Goal: Task Accomplishment & Management: Complete application form

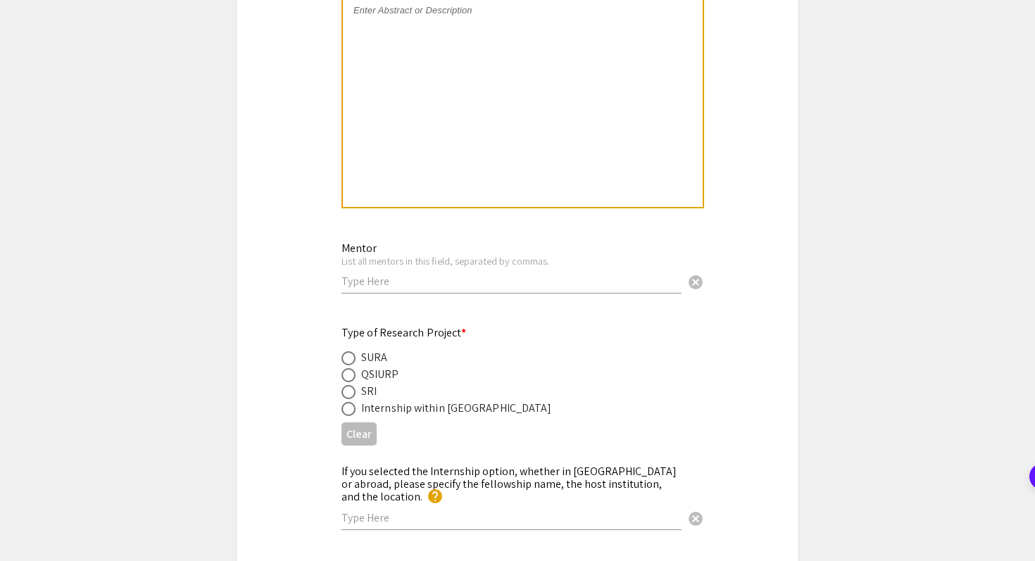
scroll to position [1456, 0]
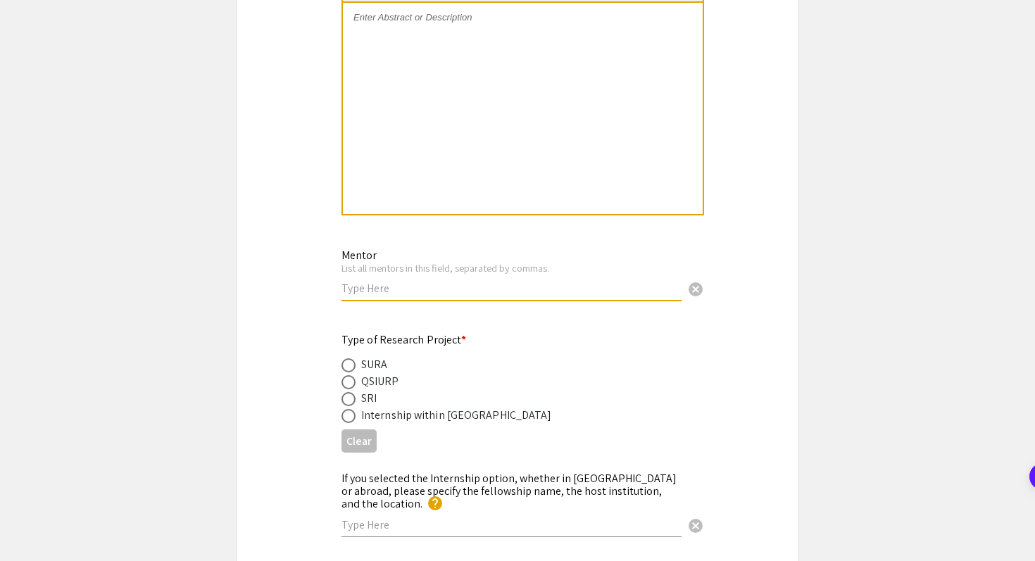
click at [481, 295] on input "text" at bounding box center [512, 288] width 340 height 15
click at [475, 331] on div "Type of Research Project * SURA QSIURP SRI Internship within [GEOGRAPHIC_DATA] …" at bounding box center [518, 390] width 562 height 141
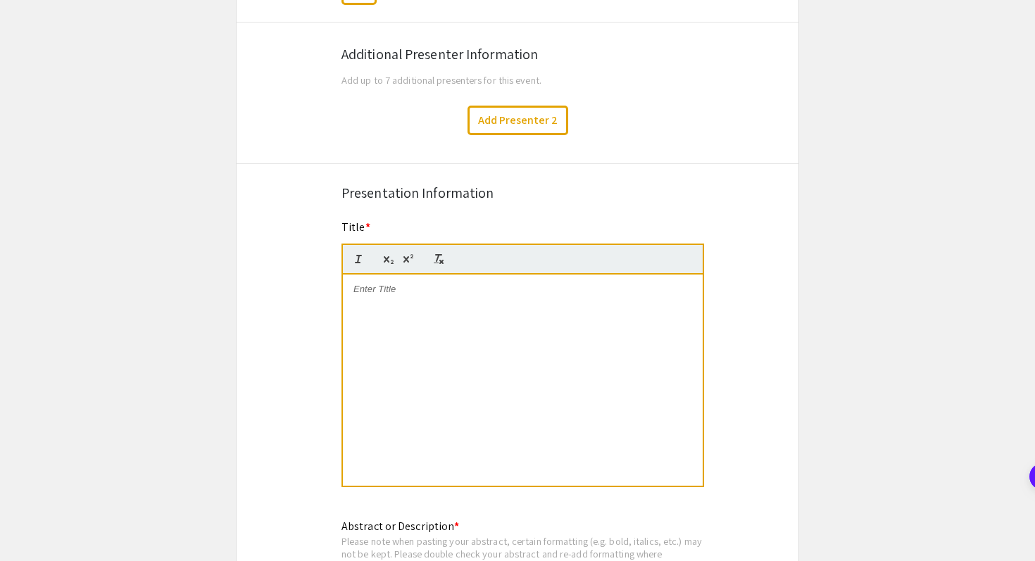
scroll to position [875, 0]
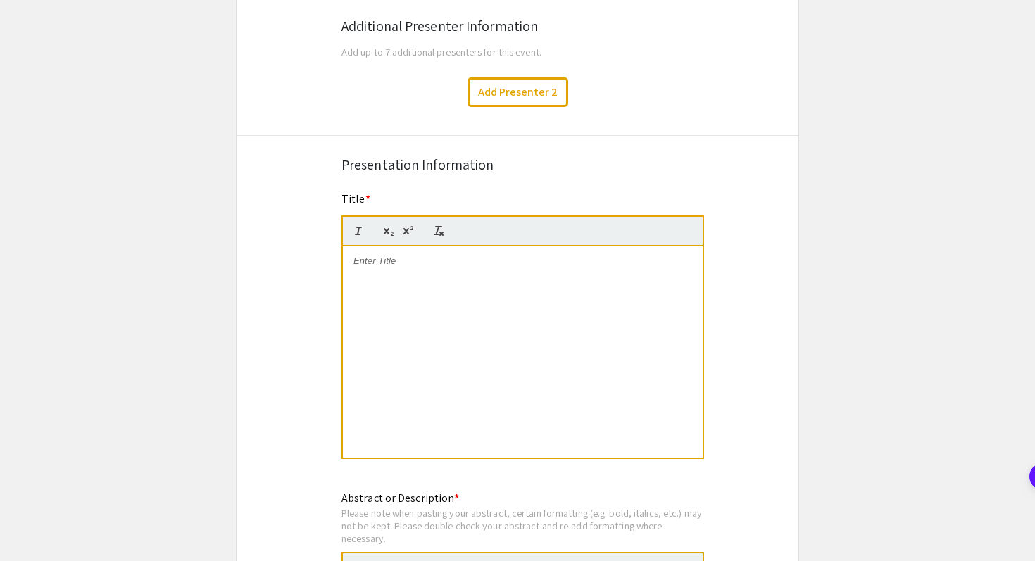
click at [387, 284] on div at bounding box center [523, 351] width 360 height 211
click at [441, 283] on div at bounding box center [523, 351] width 360 height 211
click at [415, 278] on strong "The Exploration of Disease-Associated Piezo1 Mutations: Investigating the Impac…" at bounding box center [519, 274] width 333 height 37
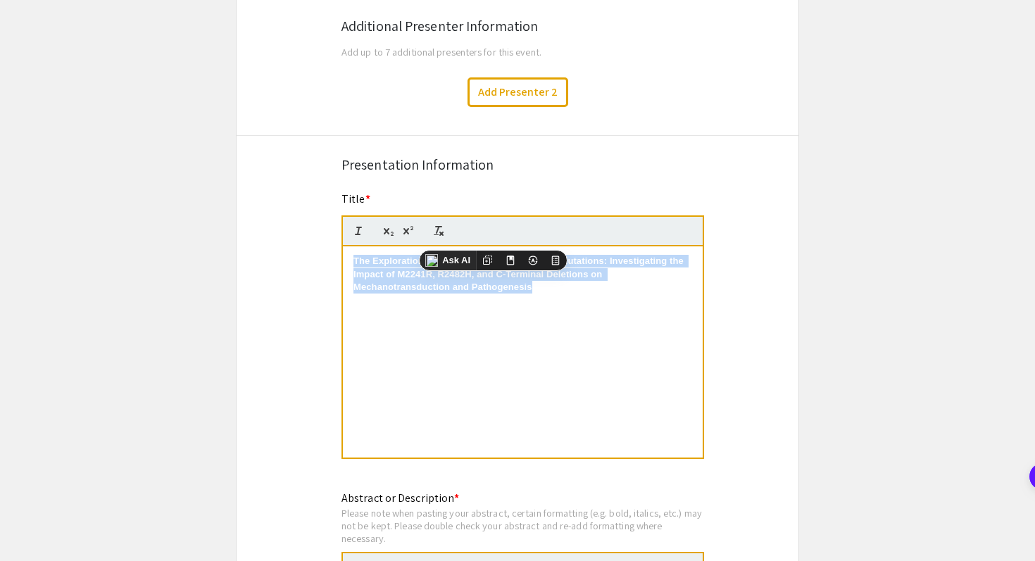
click at [415, 278] on strong "The Exploration of Disease-Associated Piezo1 Mutations: Investigating the Impac…" at bounding box center [519, 274] width 333 height 37
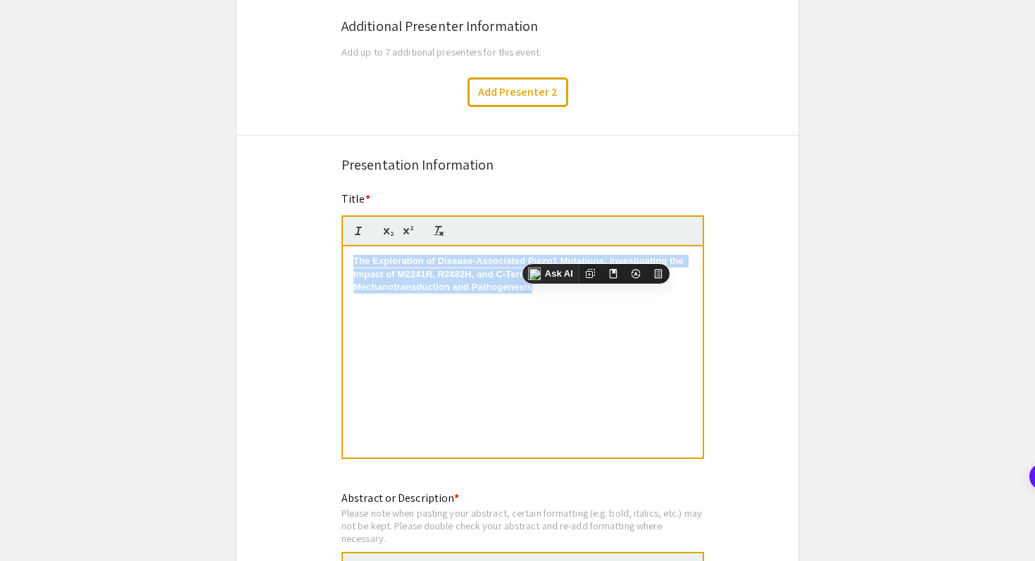
copy strong "The Exploration of Disease-Associated Piezo1 Mutations: Investigating the Impac…"
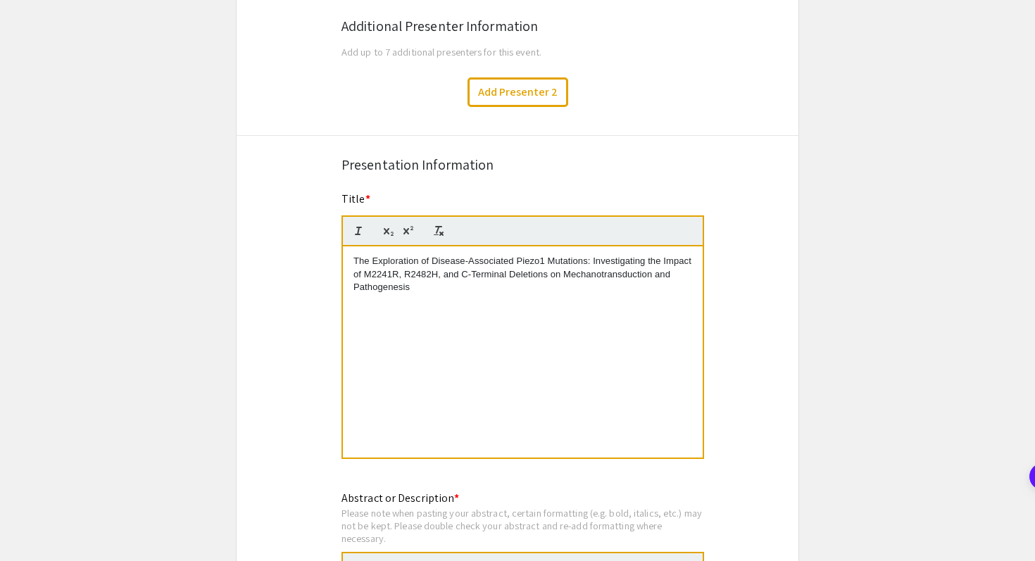
click at [443, 303] on p at bounding box center [522, 300] width 339 height 13
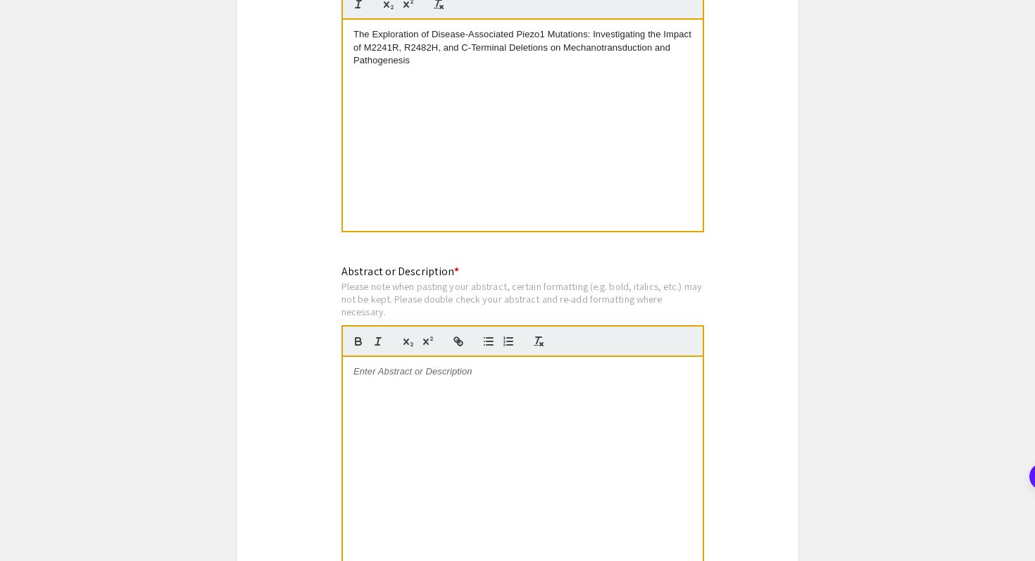
scroll to position [1103, 0]
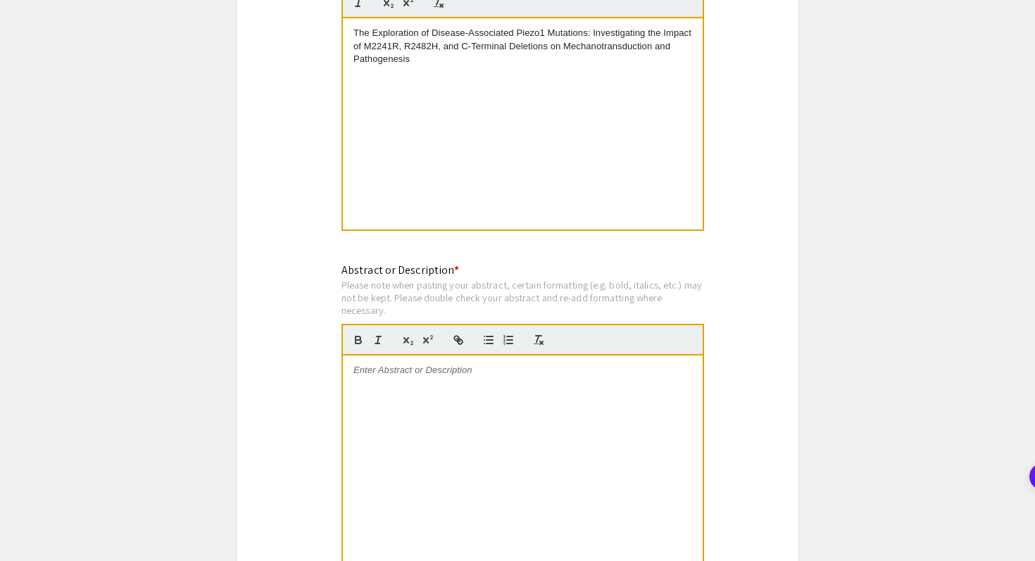
click at [450, 381] on div at bounding box center [523, 461] width 360 height 211
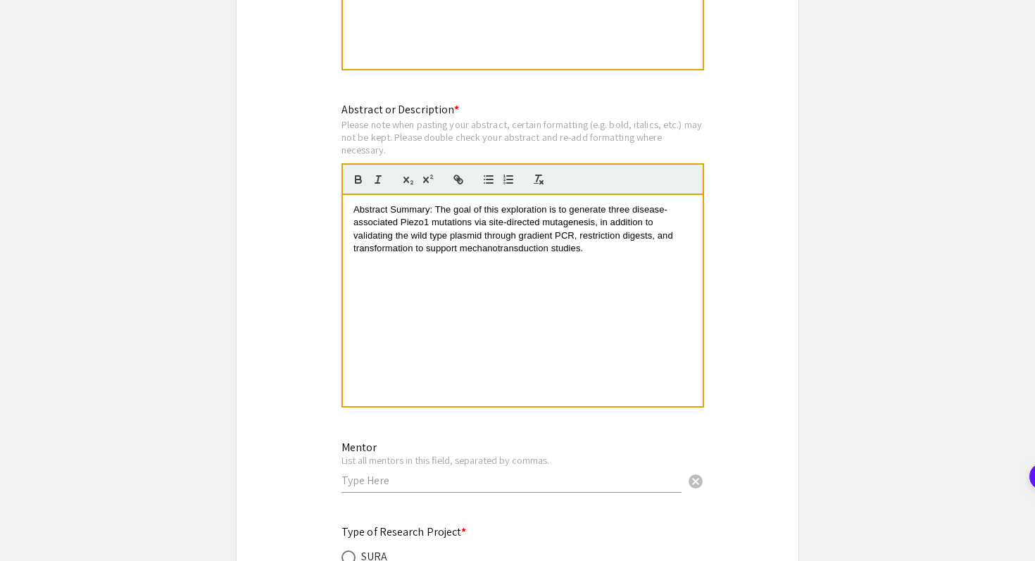
click at [456, 387] on div "Abstract Summary: The goal of this exploration is to generate three disease-ass…" at bounding box center [523, 300] width 360 height 211
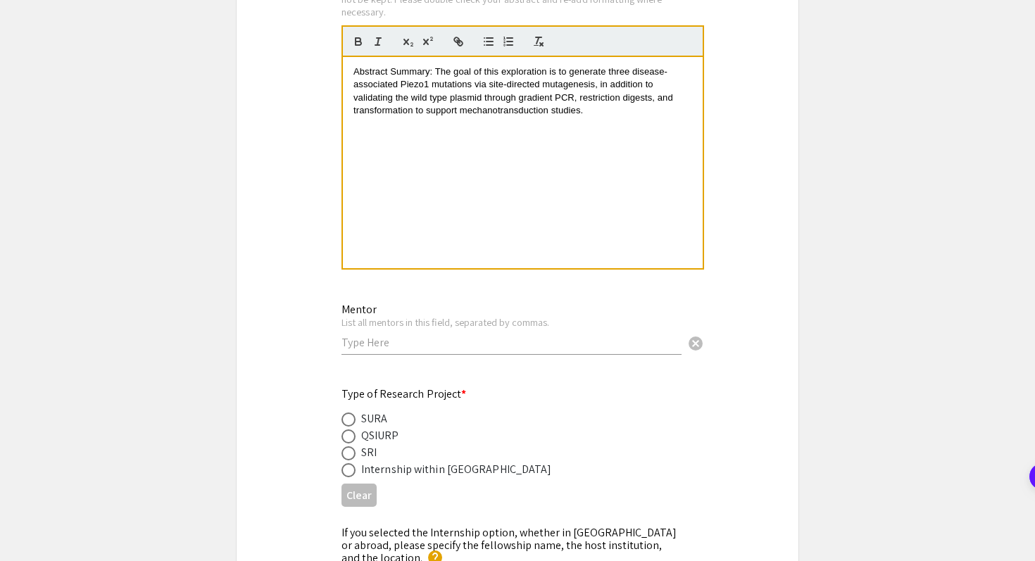
scroll to position [1405, 0]
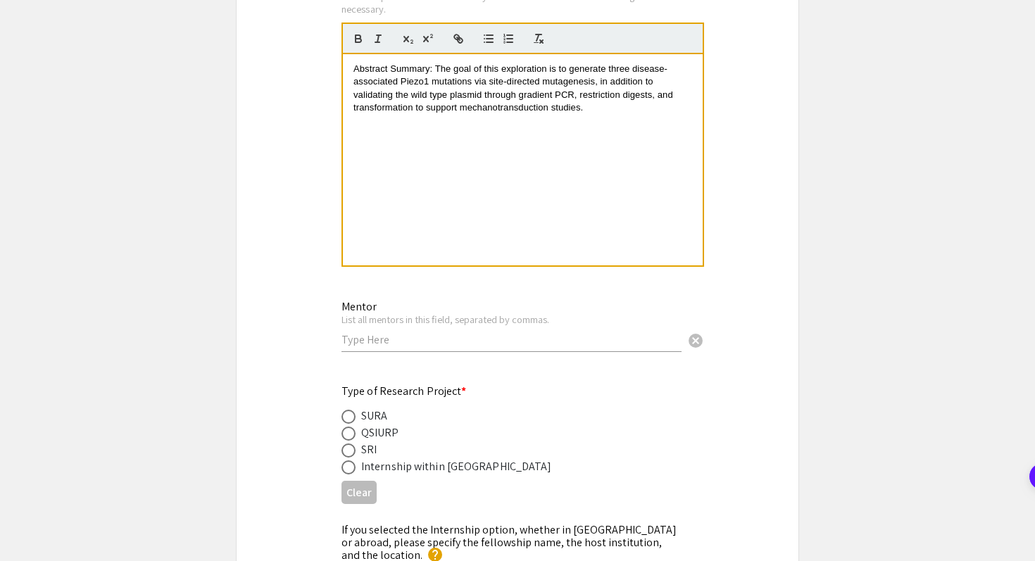
click at [352, 419] on span at bounding box center [349, 417] width 14 height 14
click at [352, 419] on input "radio" at bounding box center [349, 417] width 14 height 14
radio input "true"
click at [359, 346] on input "text" at bounding box center [512, 339] width 340 height 15
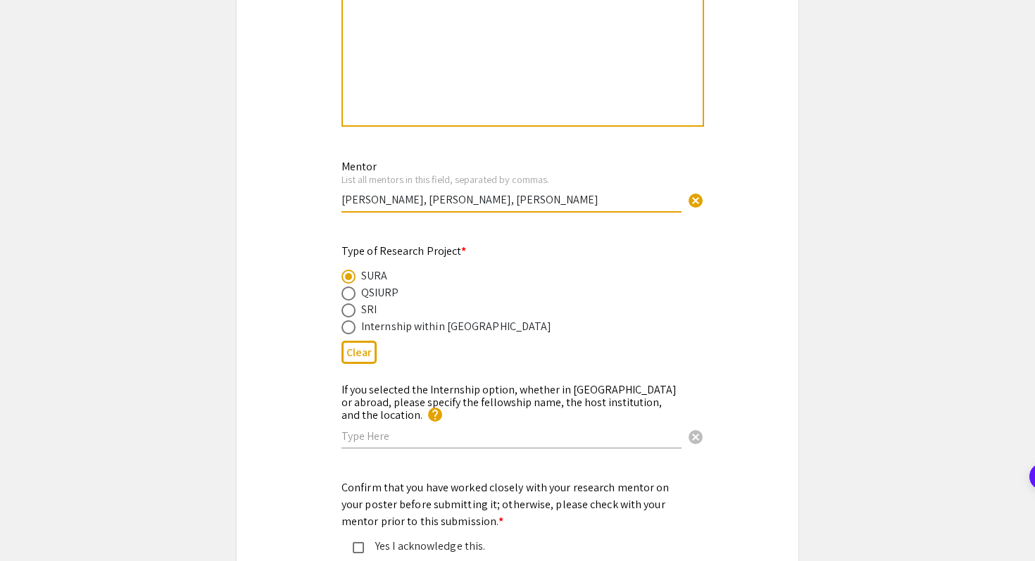
scroll to position [1556, 0]
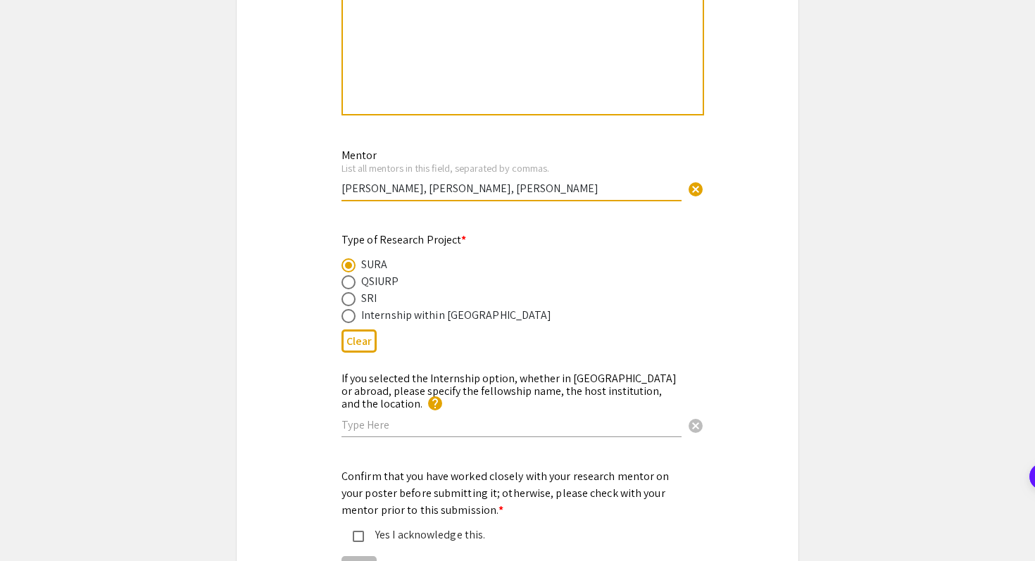
type input "[PERSON_NAME], [PERSON_NAME], [PERSON_NAME]"
click at [403, 422] on input "text" at bounding box center [512, 425] width 340 height 15
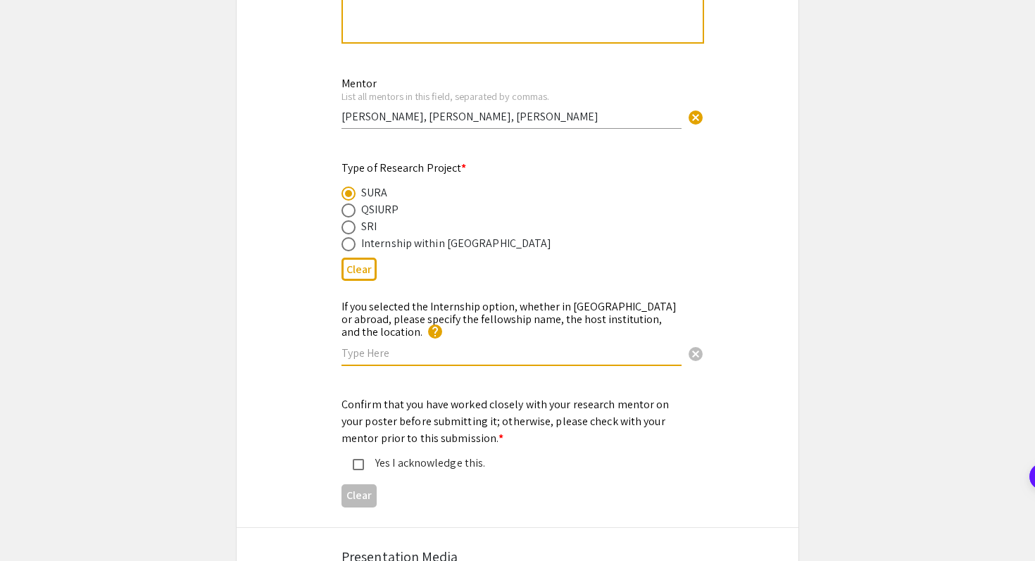
scroll to position [1629, 0]
click at [360, 458] on mat-pseudo-checkbox at bounding box center [358, 463] width 11 height 11
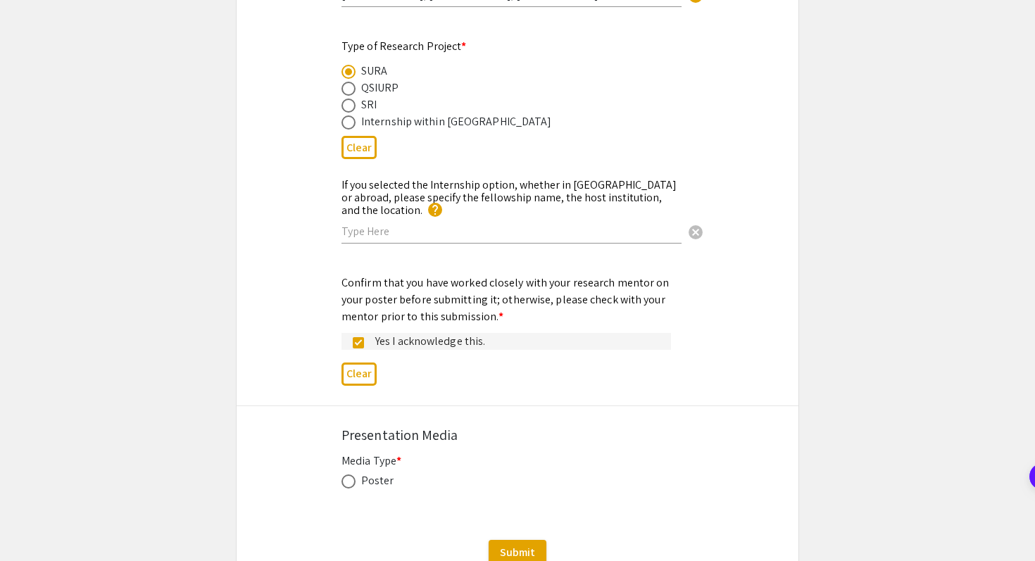
scroll to position [1762, 0]
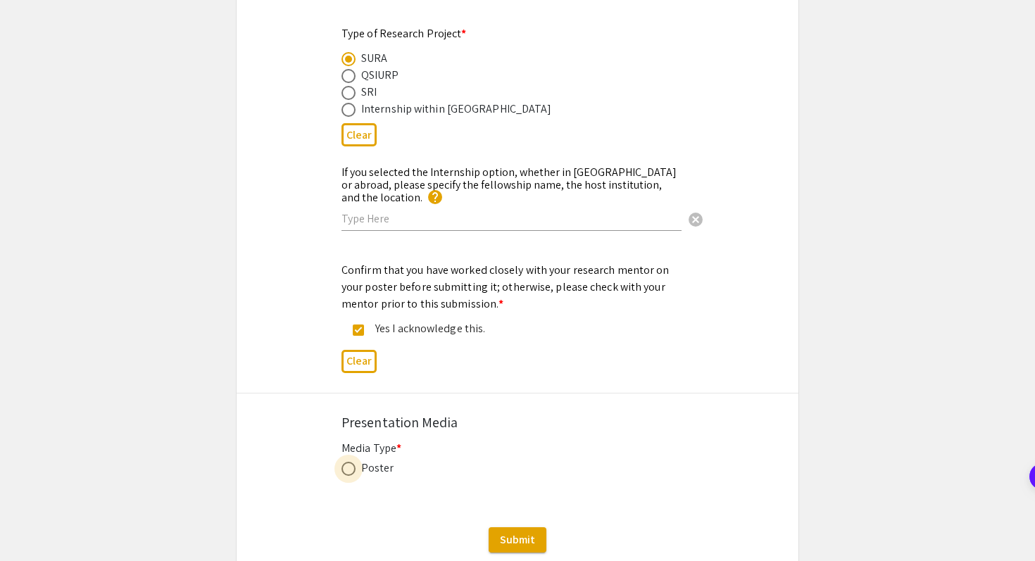
click at [346, 463] on span at bounding box center [349, 469] width 14 height 14
click at [346, 463] on input "radio" at bounding box center [349, 469] width 14 height 14
radio input "true"
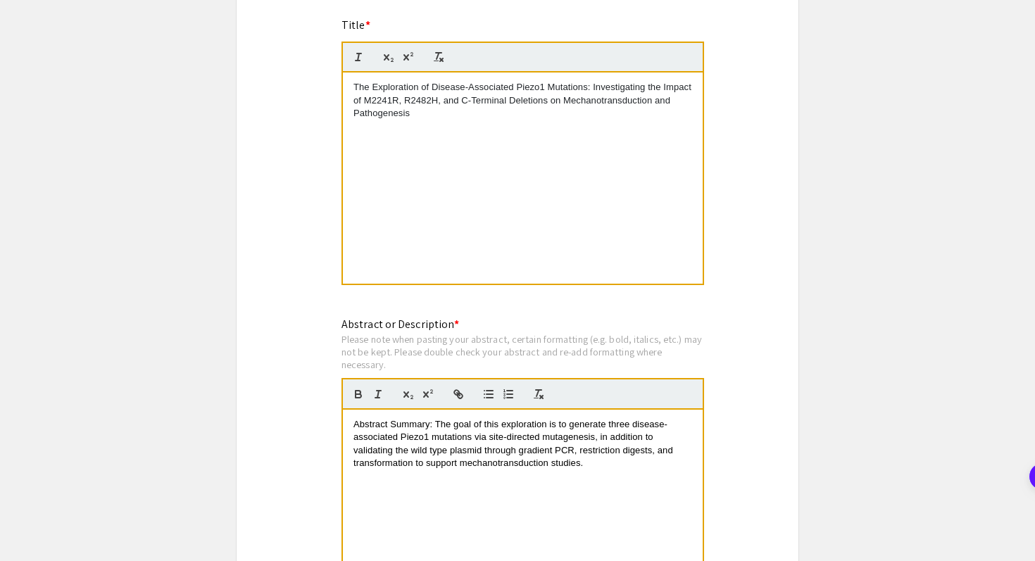
scroll to position [1041, 0]
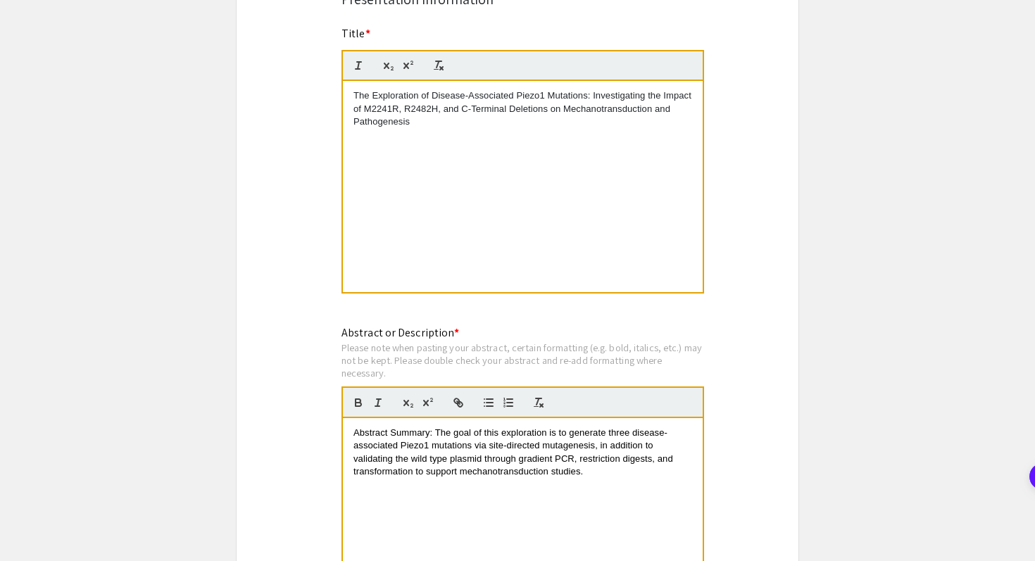
click at [468, 113] on p "The Exploration of Disease-Associated Piezo1 Mutations: Investigating the Impac…" at bounding box center [522, 108] width 339 height 39
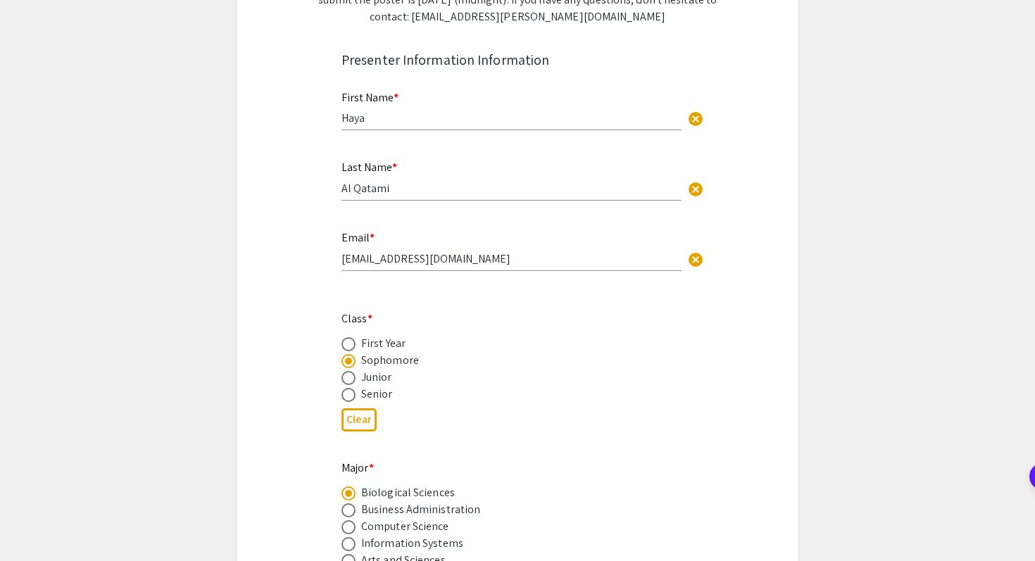
scroll to position [285, 0]
